Goal: Submit feedback/report problem: Submit feedback/report problem

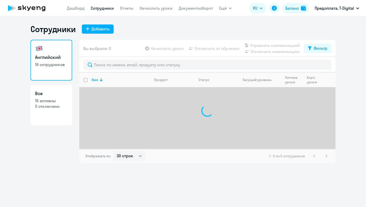
select select "30"
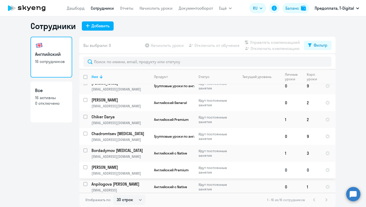
scroll to position [3, 0]
click at [150, 8] on link "Начислить уроки" at bounding box center [156, 8] width 33 height 5
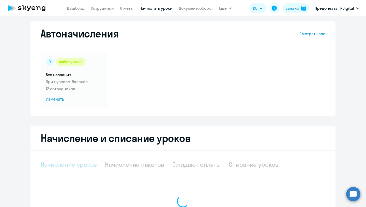
select select "10"
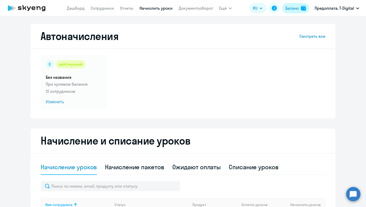
click at [291, 8] on div "Баланс" at bounding box center [292, 8] width 13 height 6
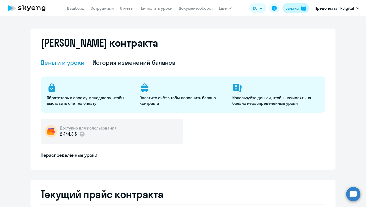
select select "english_adult_not_native_speaker"
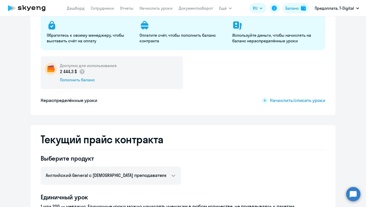
scroll to position [63, 0]
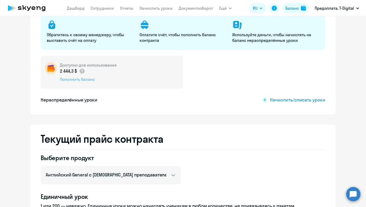
click at [71, 80] on div "Пополнить баланс" at bounding box center [88, 79] width 57 height 6
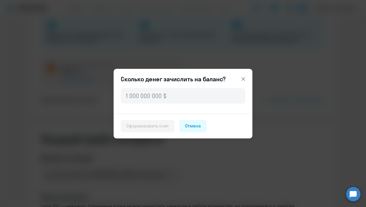
click at [242, 80] on icon at bounding box center [244, 79] width 4 height 4
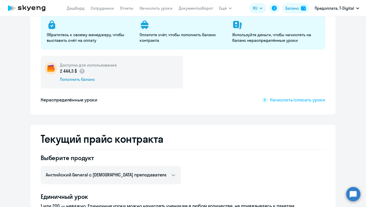
click at [303, 101] on span "Начислить/списать уроки" at bounding box center [297, 99] width 55 height 7
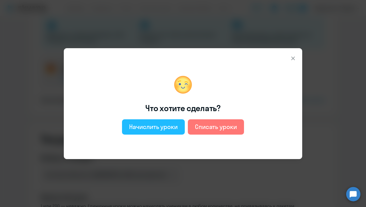
click at [155, 129] on div "Начислить уроки" at bounding box center [153, 126] width 49 height 8
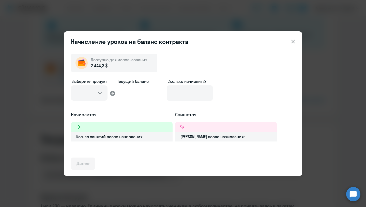
click at [293, 39] on icon at bounding box center [293, 41] width 6 height 6
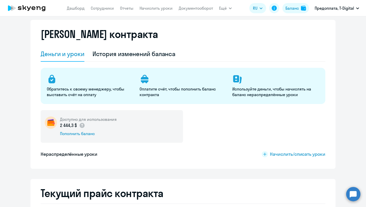
scroll to position [7, 0]
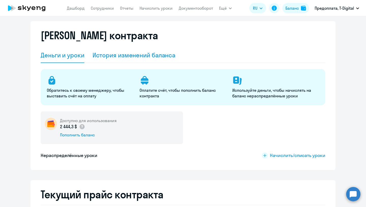
click at [158, 58] on div "История изменений баланса" at bounding box center [134, 55] width 83 height 8
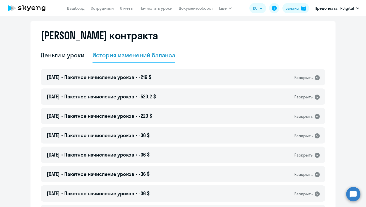
scroll to position [0, 0]
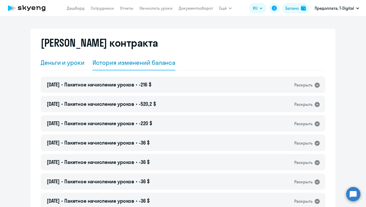
click at [72, 60] on div "Деньги и уроки" at bounding box center [63, 62] width 44 height 8
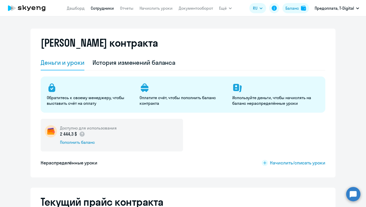
click at [107, 10] on link "Сотрудники" at bounding box center [102, 8] width 23 height 5
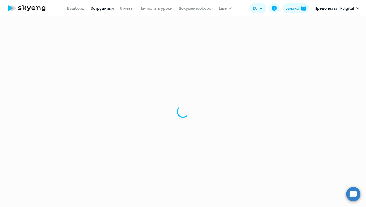
select select "30"
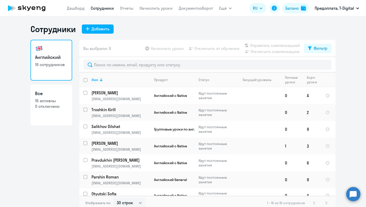
click at [355, 195] on circle at bounding box center [354, 194] width 14 height 14
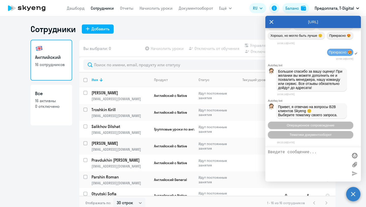
scroll to position [1590, 0]
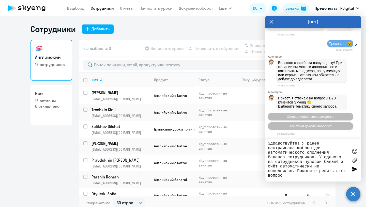
type textarea "Здравствуйте! Я ранее настраивала шаблон для автоматического ополнения баланса …"
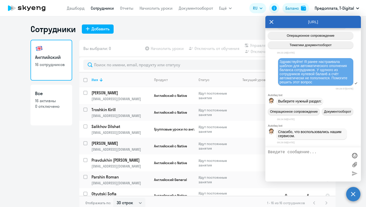
scroll to position [1694, 0]
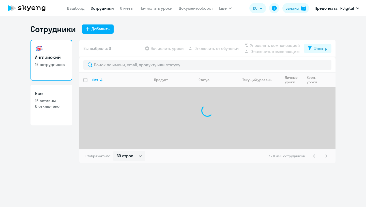
select select "30"
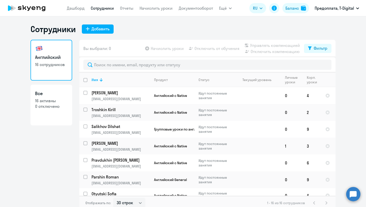
click at [354, 197] on circle at bounding box center [354, 194] width 14 height 14
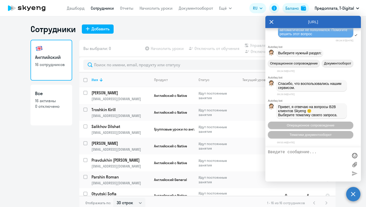
scroll to position [1742, 0]
click at [319, 127] on span "Операционное сопровождение" at bounding box center [311, 125] width 48 height 4
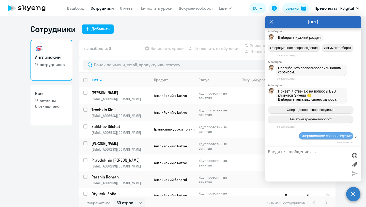
scroll to position [1792, 0]
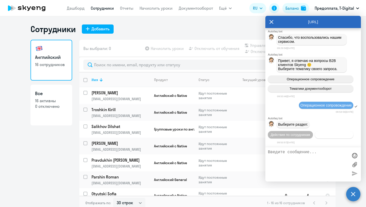
click at [328, 134] on span "Действия с балансом" at bounding box center [334, 135] width 33 height 4
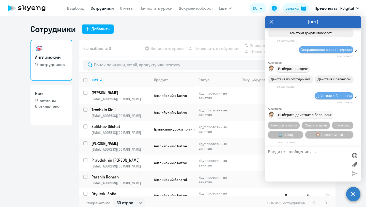
scroll to position [1849, 0]
click at [288, 125] on span "Начислить уроки" at bounding box center [284, 125] width 26 height 4
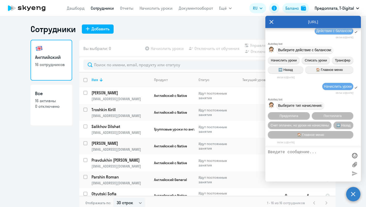
scroll to position [1917, 0]
click at [316, 133] on span "🏠 Главное меню" at bounding box center [310, 135] width 27 height 4
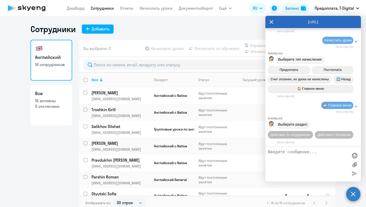
scroll to position [1965, 0]
click at [286, 153] on textarea at bounding box center [308, 164] width 80 height 29
click at [280, 135] on span "Действия по сотрудникам" at bounding box center [290, 135] width 39 height 4
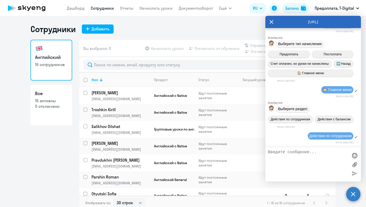
scroll to position [2033, 0]
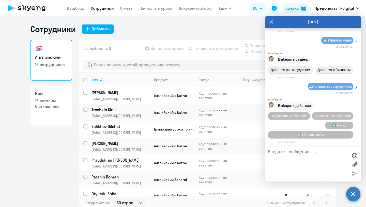
click at [287, 125] on span "Сотруднику нужна помощь" at bounding box center [295, 125] width 41 height 4
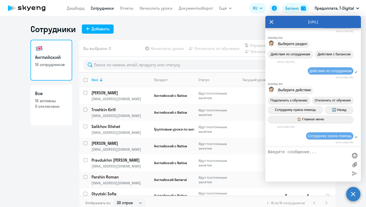
scroll to position [2213, 0]
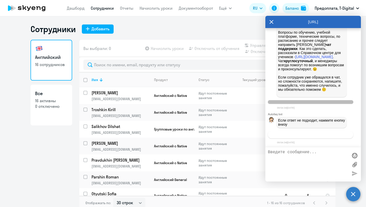
click at [295, 135] on span "Связаться с менеджером" at bounding box center [310, 135] width 39 height 4
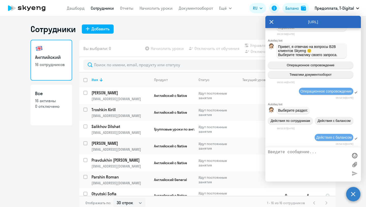
scroll to position [1679, 0]
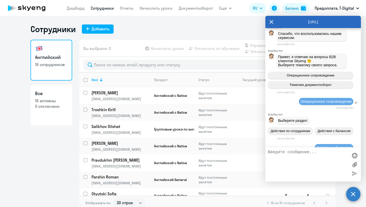
drag, startPoint x: 317, startPoint y: 86, endPoint x: 275, endPoint y: 58, distance: 50.9
copy span "Здравствуйте! Я ранее настраивала шаблон для автоматического ополнения баланса …"
click at [285, 154] on textarea at bounding box center [308, 164] width 80 height 29
paste textarea "Здравствуйте! Я ранее настраивала шаблон для автоматического ополнения баланса …"
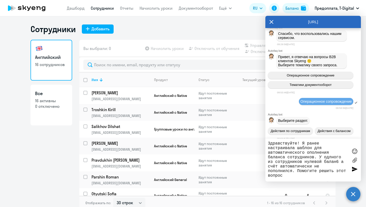
click at [332, 157] on textarea "Здравствуйте! Я ранее настраивала шаблон для автоматического ополнения баланса …" at bounding box center [308, 160] width 80 height 38
click at [323, 152] on textarea "Здравствуйте! Я ранее настраивала шаблон для автоматического ополнения баланса …" at bounding box center [308, 160] width 80 height 38
click at [309, 154] on textarea "Здравствуйте! Я ранее настраивала шаблон для автоматического ополнения баланса …" at bounding box center [308, 160] width 80 height 38
click at [312, 153] on textarea "Здравствуйте! Я ранее настраивала шаблон для автоматического полнения баланса с…" at bounding box center [308, 160] width 80 height 38
click at [331, 162] on textarea "Здравствуйте! Я ранее настраивала шаблон для автоматического пополнения баланса…" at bounding box center [308, 160] width 80 height 38
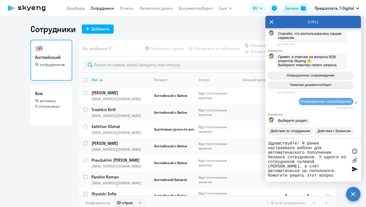
type textarea "Здравствуйте! Я ранее настраивала шаблон для автоматического пополнения баланса…"
click at [354, 168] on div at bounding box center [355, 169] width 8 height 8
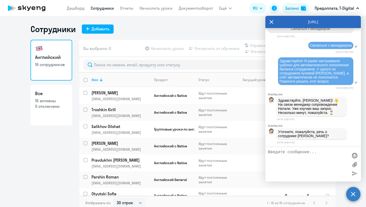
scroll to position [2324, 0]
click at [280, 153] on textarea at bounding box center [308, 164] width 80 height 29
type textarea "Да"
click at [353, 174] on div at bounding box center [355, 173] width 8 height 8
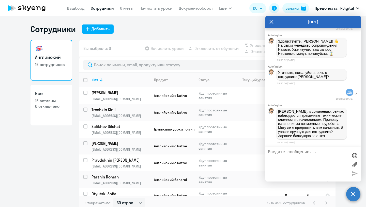
scroll to position [2386, 0]
click at [298, 153] on textarea at bounding box center [308, 164] width 80 height 29
type textarea "З"
type textarea "Хорошо. Сделаю это в речную. Когда"
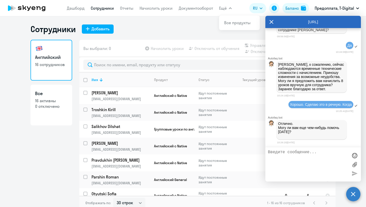
scroll to position [2435, 0]
type textarea "Подскажите, когда примерно будет устранена эта техническая неполадка?"
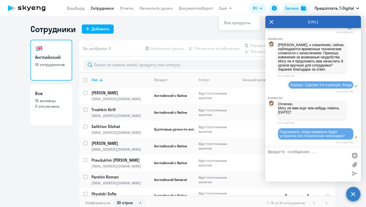
scroll to position [2456, 0]
click at [270, 21] on icon at bounding box center [272, 22] width 4 height 12
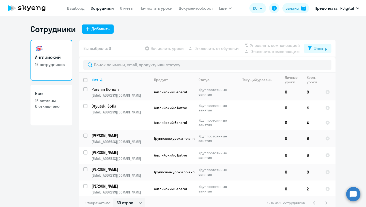
scroll to position [0, 0]
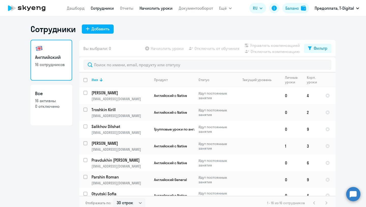
click at [150, 8] on link "Начислить уроки" at bounding box center [156, 8] width 33 height 5
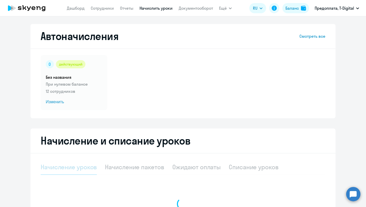
select select "10"
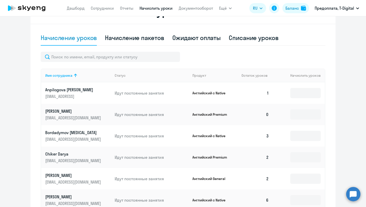
scroll to position [131, 0]
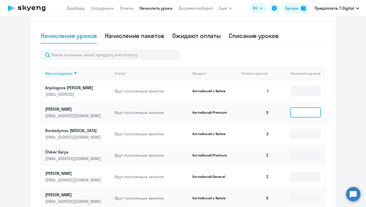
click at [312, 112] on input at bounding box center [306, 112] width 31 height 10
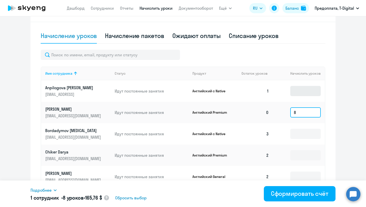
type input "8"
click at [306, 88] on input at bounding box center [306, 91] width 31 height 10
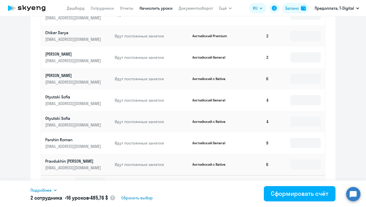
scroll to position [261, 0]
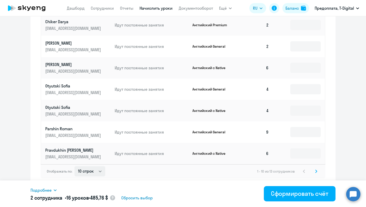
type input "8"
click at [100, 171] on select "10 строк 30 строк 50 строк" at bounding box center [90, 171] width 31 height 10
select select "30"
click at [75, 166] on select "10 строк 30 строк 50 строк" at bounding box center [90, 171] width 31 height 10
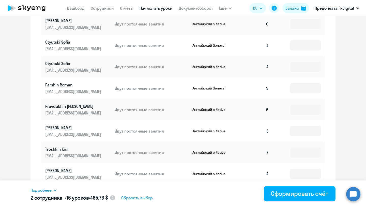
scroll to position [266, 0]
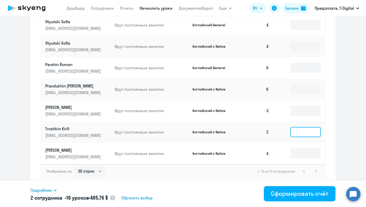
click at [310, 131] on input at bounding box center [306, 132] width 31 height 10
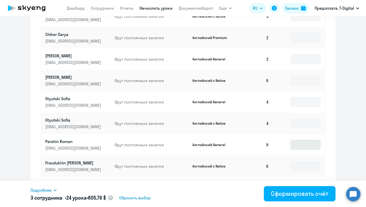
scroll to position [235, 0]
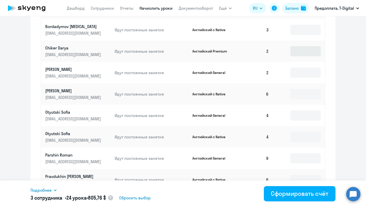
type input "8"
click at [303, 52] on input at bounding box center [306, 51] width 31 height 10
type input "8"
click at [295, 73] on input at bounding box center [306, 72] width 31 height 10
type input "8"
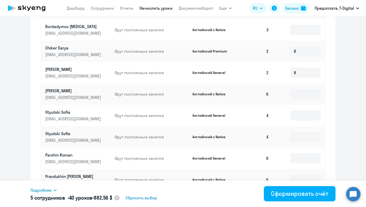
click at [331, 95] on div "Начисление и списание уроков Начисление уроков Начисление пакетов Ожидают оплат…" at bounding box center [183, 55] width 305 height 324
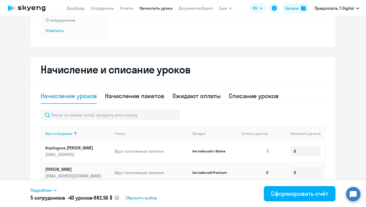
scroll to position [0, 0]
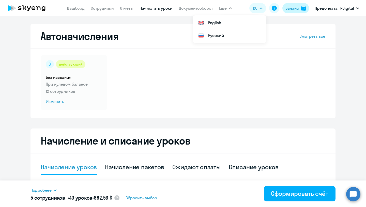
click at [293, 8] on div "Баланс" at bounding box center [292, 8] width 13 height 6
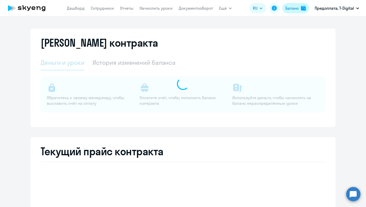
select select "english_adult_not_native_speaker"
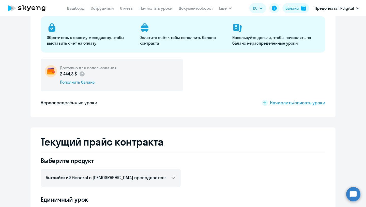
scroll to position [65, 0]
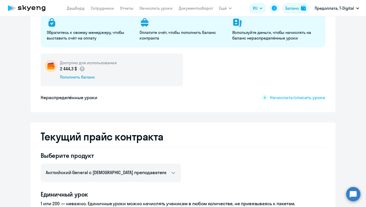
click at [280, 99] on span "Начислить/списать уроки" at bounding box center [297, 97] width 55 height 7
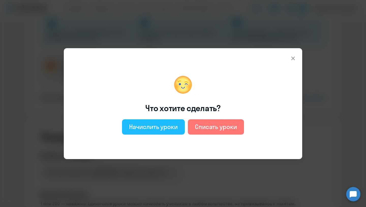
click at [174, 126] on div "Начислить уроки" at bounding box center [153, 126] width 49 height 8
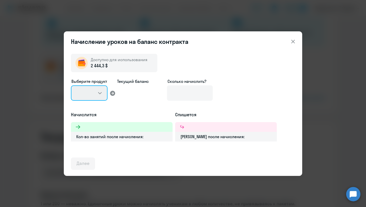
click at [101, 92] on select at bounding box center [89, 92] width 37 height 15
click at [113, 93] on icon at bounding box center [113, 93] width 6 height 6
click at [100, 93] on select at bounding box center [89, 92] width 37 height 15
click at [85, 92] on select at bounding box center [89, 92] width 37 height 15
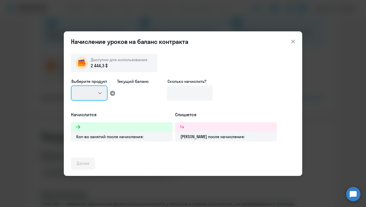
click at [99, 92] on select at bounding box center [89, 92] width 37 height 15
click at [293, 38] on icon at bounding box center [293, 41] width 6 height 6
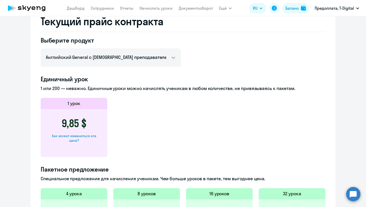
scroll to position [181, 0]
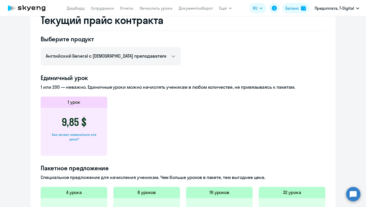
click at [355, 195] on circle at bounding box center [354, 194] width 14 height 14
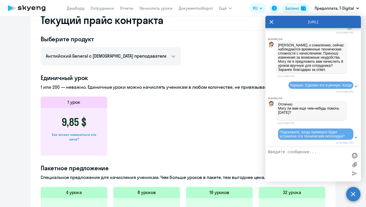
scroll to position [0, 0]
click at [298, 159] on textarea at bounding box center [308, 164] width 80 height 29
click at [310, 156] on textarea "Вы можете начислить уроки [PERSON_NAME], у меня почемуто" at bounding box center [308, 164] width 80 height 29
click at [319, 155] on textarea "Вы можете начислить уроки [PERSON_NAME], у меня почемуто" at bounding box center [308, 164] width 80 height 29
click at [328, 160] on textarea "Вы можете начислить уроки [PERSON_NAME], у меня почему-то" at bounding box center [308, 164] width 80 height 29
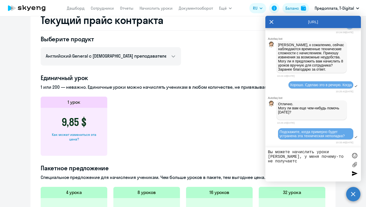
type textarea "Вы можете начислить уроки [PERSON_NAME], у меня почему-то не получается"
